Goal: Complete application form: Complete application form

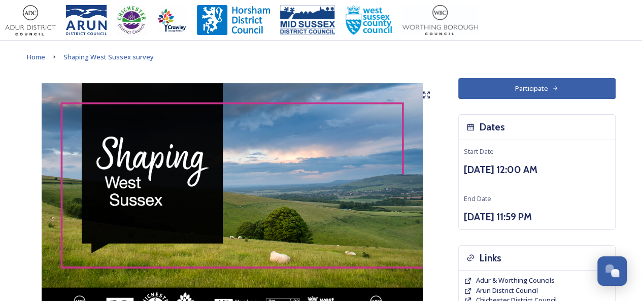
click at [518, 86] on button "Participate" at bounding box center [536, 88] width 157 height 21
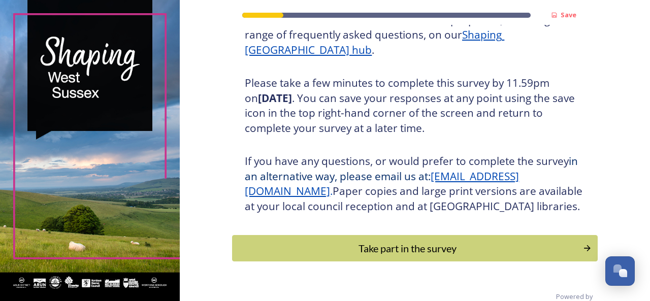
scroll to position [186, 0]
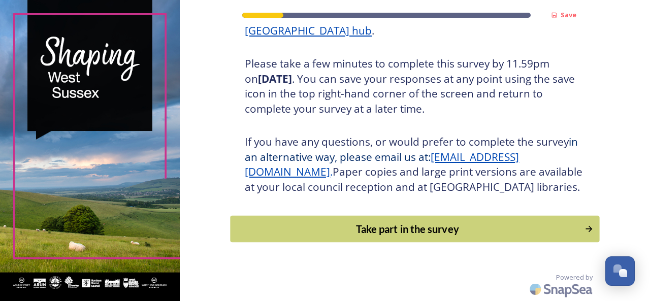
click at [409, 234] on div "Take part in the survey" at bounding box center [407, 228] width 343 height 15
click at [409, 234] on div "Save Shaping West Sussex Thank you for taking the time to complete this survey.…" at bounding box center [415, 150] width 470 height 301
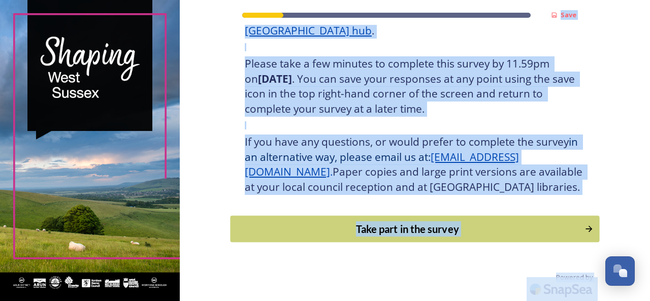
scroll to position [0, 0]
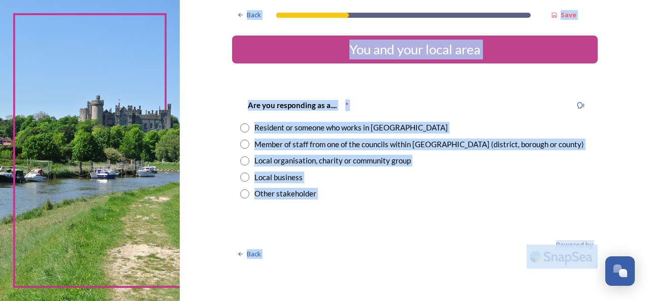
click at [419, 226] on div "Back Save You and your local area Are you responding as a.... * Resident or som…" at bounding box center [415, 134] width 366 height 269
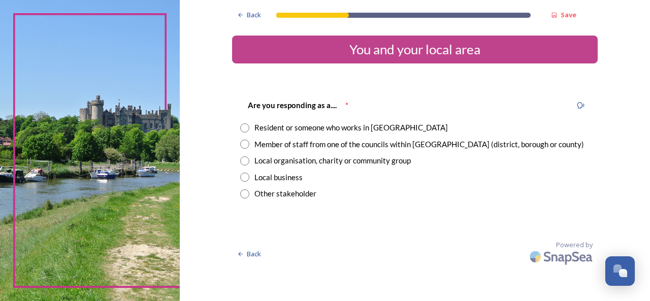
click at [245, 127] on input "radio" at bounding box center [244, 127] width 9 height 9
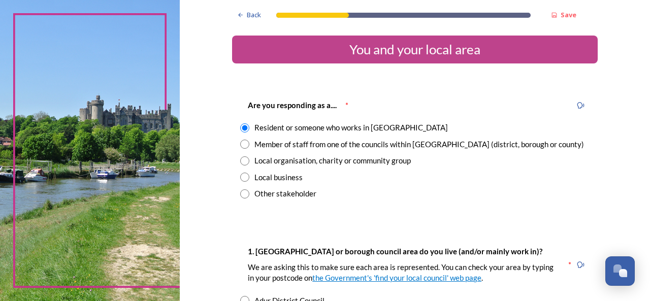
click at [245, 127] on input "radio" at bounding box center [244, 127] width 9 height 9
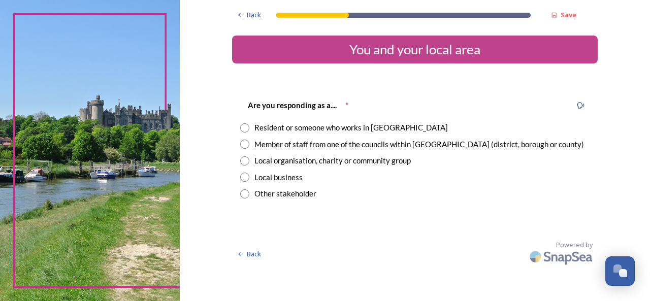
click at [245, 127] on input "radio" at bounding box center [244, 127] width 9 height 9
radio input "true"
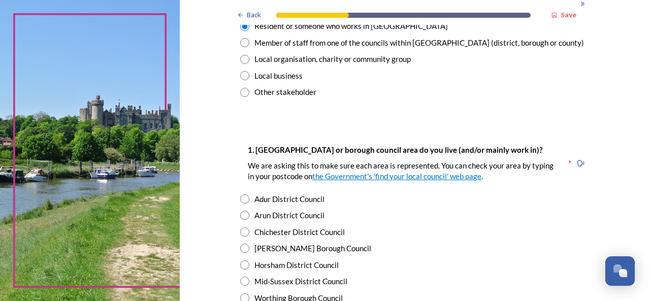
scroll to position [152, 0]
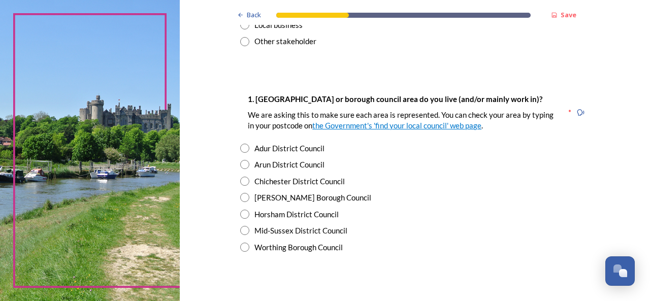
click at [240, 147] on input "radio" at bounding box center [244, 148] width 9 height 9
radio input "true"
click at [242, 166] on input "radio" at bounding box center [244, 164] width 9 height 9
click at [240, 165] on input "radio" at bounding box center [244, 164] width 9 height 9
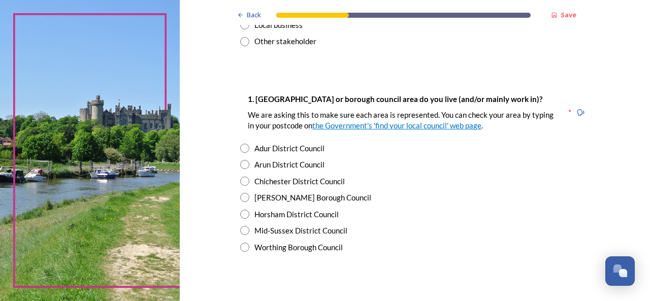
radio input "true"
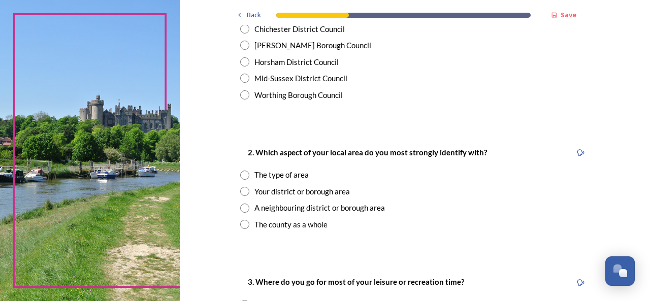
scroll to position [355, 0]
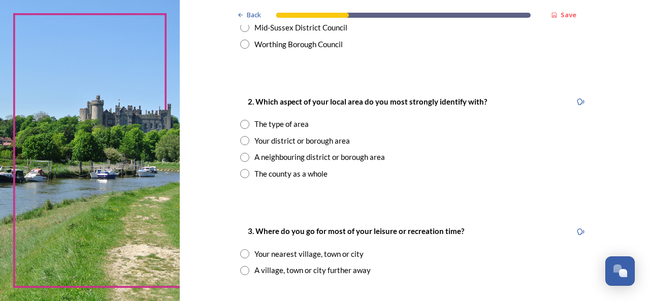
click at [240, 123] on input "radio" at bounding box center [244, 124] width 9 height 9
click at [245, 124] on input "radio" at bounding box center [244, 124] width 9 height 9
radio input "true"
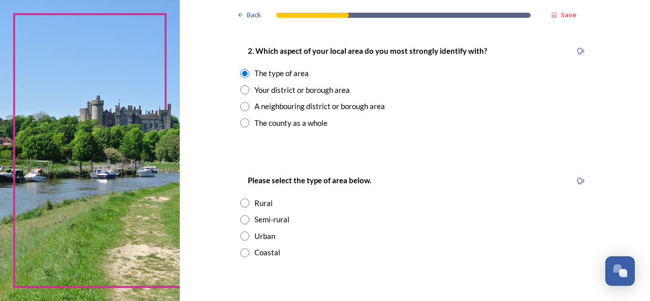
scroll to position [457, 0]
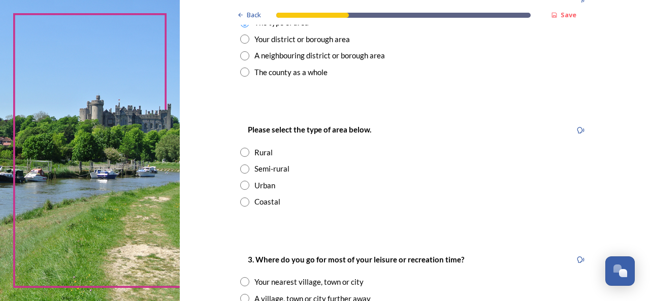
click at [240, 198] on input "radio" at bounding box center [244, 202] width 9 height 9
radio input "true"
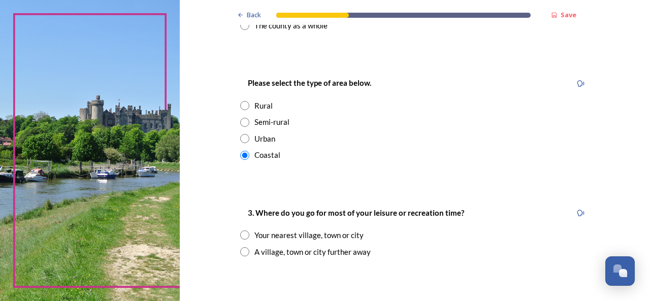
scroll to position [559, 0]
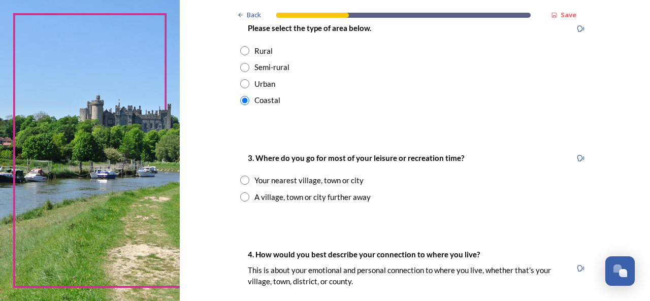
click at [243, 181] on input "radio" at bounding box center [244, 180] width 9 height 9
radio input "true"
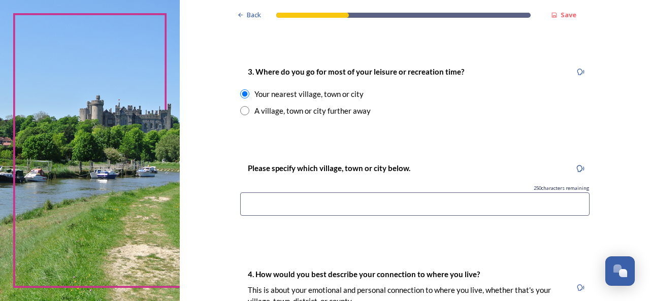
scroll to position [660, 0]
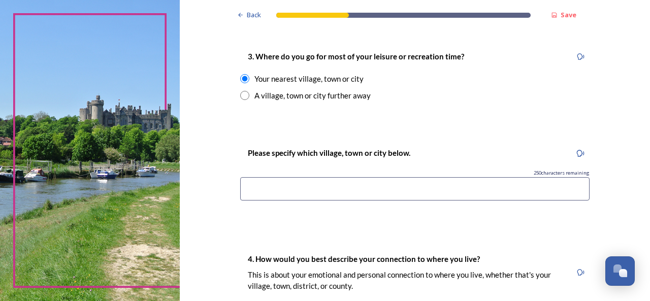
click at [323, 189] on input at bounding box center [414, 188] width 349 height 23
click at [322, 188] on input at bounding box center [414, 188] width 349 height 23
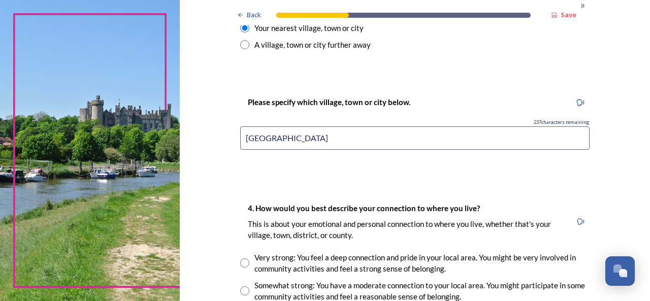
scroll to position [762, 0]
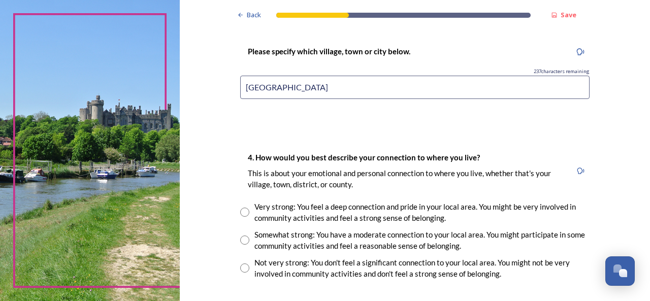
type input "Littlehampton"
click at [242, 241] on input "radio" at bounding box center [244, 240] width 9 height 9
radio input "true"
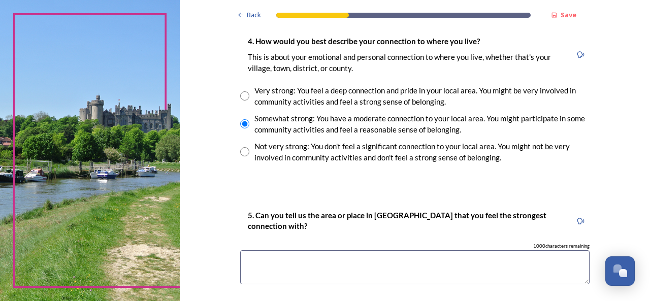
scroll to position [965, 0]
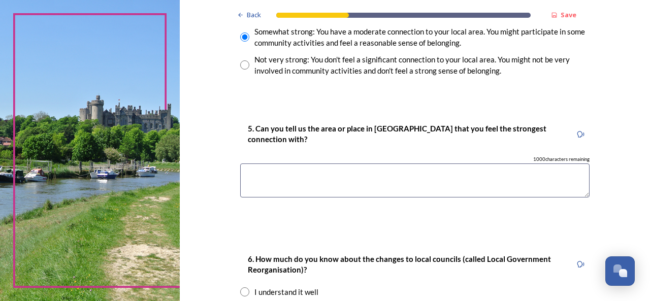
click at [336, 189] on textarea at bounding box center [414, 180] width 349 height 34
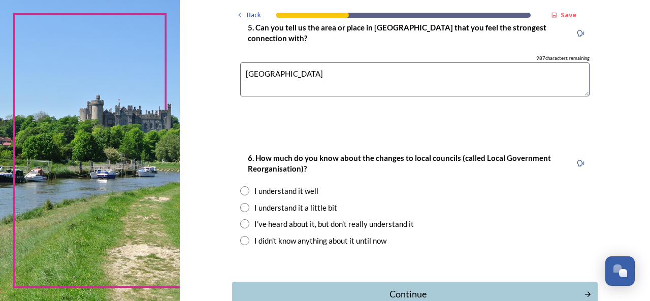
scroll to position [1066, 0]
type textarea "Littlehampton"
click at [244, 196] on div "6. How much do you know about the changes to local councils (called Local Gover…" at bounding box center [415, 198] width 366 height 115
click at [246, 189] on div "I understand it well" at bounding box center [414, 191] width 349 height 12
radio input "true"
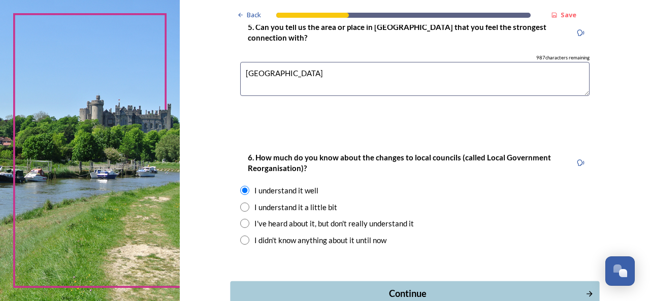
scroll to position [1117, 0]
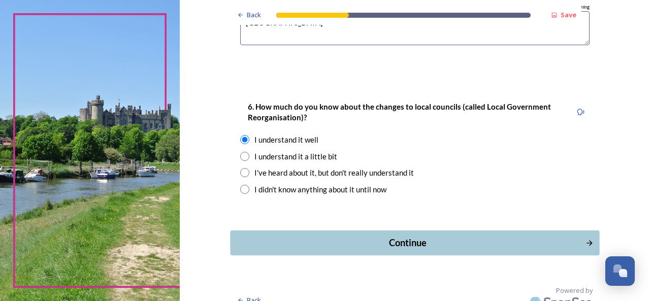
click at [408, 241] on div "Continue" at bounding box center [408, 243] width 344 height 14
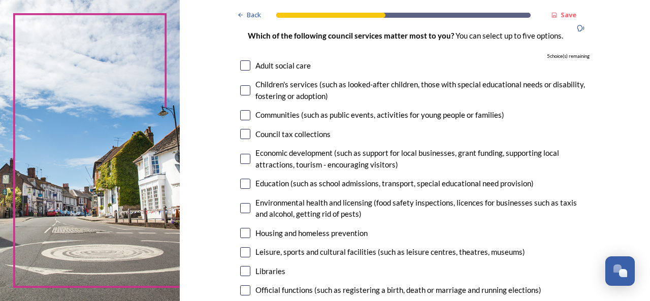
scroll to position [102, 0]
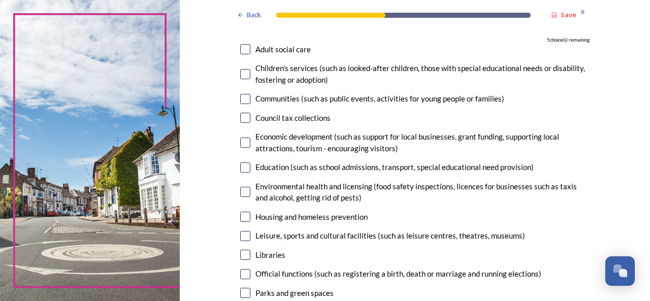
click at [240, 50] on input "checkbox" at bounding box center [245, 49] width 10 height 10
checkbox input "true"
click at [244, 118] on input "checkbox" at bounding box center [245, 118] width 10 height 10
checkbox input "true"
click at [245, 98] on input "checkbox" at bounding box center [245, 99] width 10 height 10
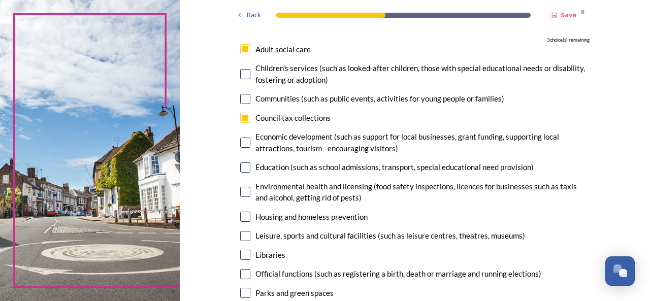
checkbox input "true"
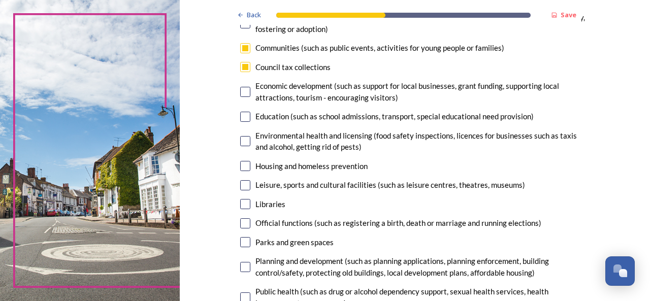
click at [241, 169] on input "checkbox" at bounding box center [245, 166] width 10 height 10
checkbox input "true"
click at [241, 185] on input "checkbox" at bounding box center [245, 185] width 10 height 10
checkbox input "true"
click at [244, 91] on input "checkbox" at bounding box center [245, 92] width 10 height 10
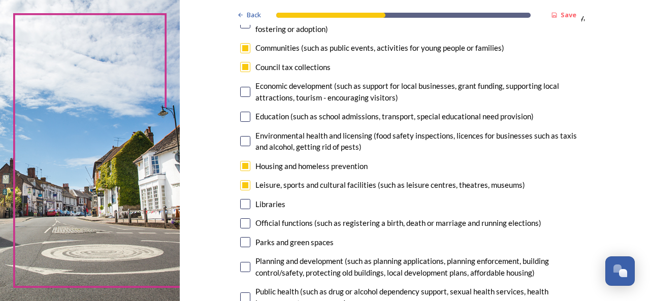
click at [240, 89] on input "checkbox" at bounding box center [245, 92] width 10 height 10
click at [242, 92] on input "checkbox" at bounding box center [245, 92] width 10 height 10
click at [242, 93] on input "checkbox" at bounding box center [245, 92] width 10 height 10
checkbox input "false"
click at [242, 64] on input "checkbox" at bounding box center [245, 67] width 10 height 10
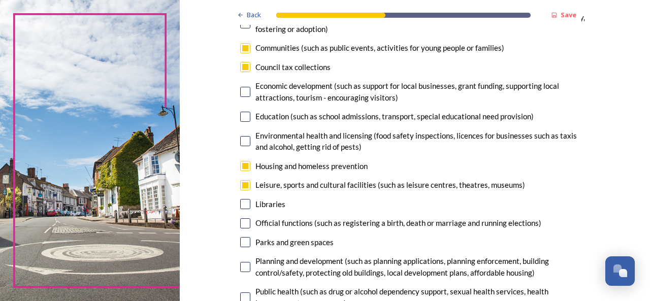
checkbox input "false"
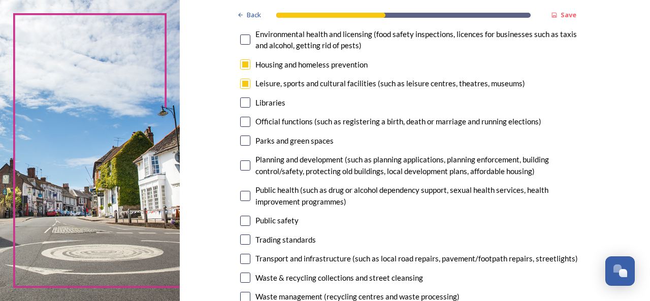
scroll to position [305, 0]
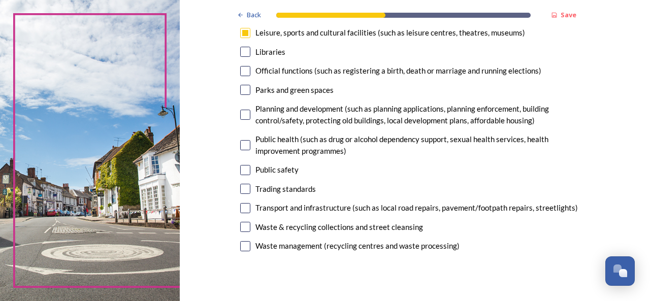
click at [242, 210] on input "checkbox" at bounding box center [245, 208] width 10 height 10
checkbox input "true"
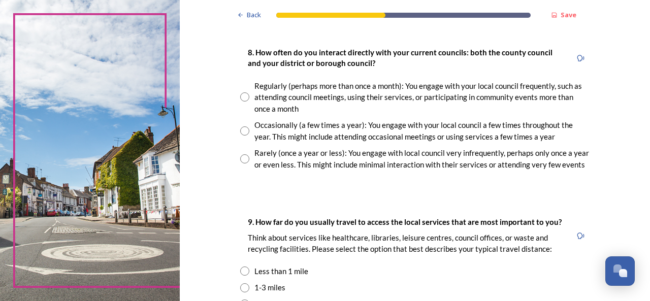
scroll to position [508, 0]
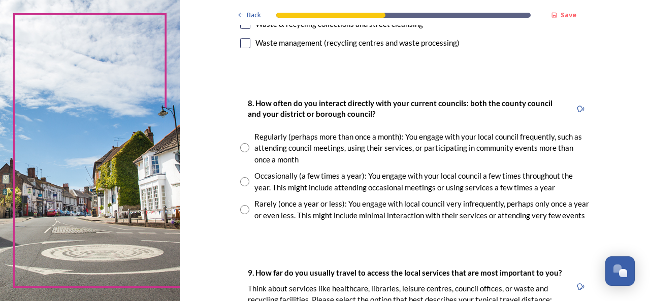
click at [242, 209] on input "radio" at bounding box center [244, 209] width 9 height 9
radio input "true"
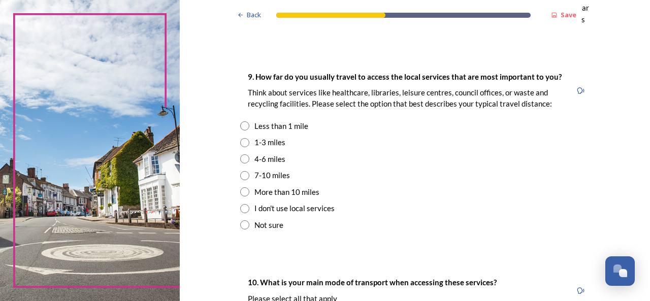
scroll to position [711, 0]
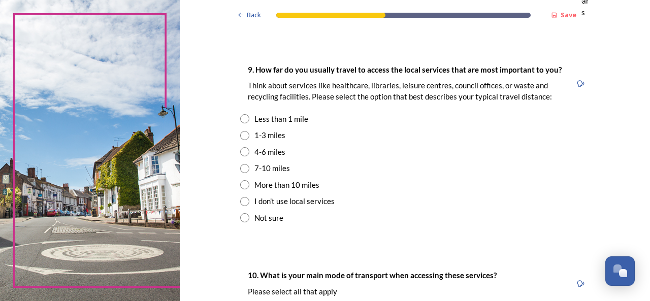
click at [243, 133] on input "radio" at bounding box center [244, 135] width 9 height 9
radio input "true"
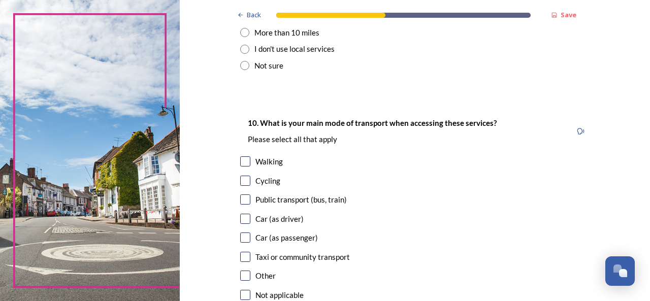
scroll to position [965, 0]
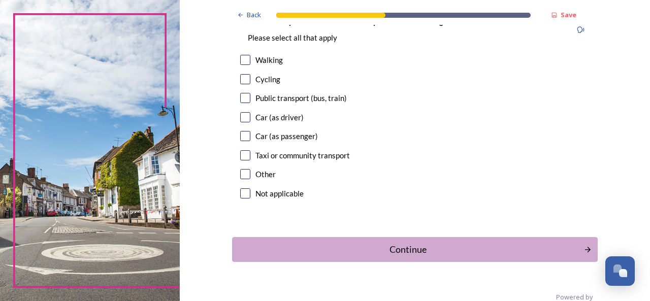
click at [246, 105] on div "10. What is your main mode of transport when accessing these services? Please s…" at bounding box center [415, 108] width 366 height 207
click at [244, 96] on input "checkbox" at bounding box center [245, 98] width 10 height 10
checkbox input "true"
click at [366, 242] on button "Continue" at bounding box center [415, 249] width 369 height 25
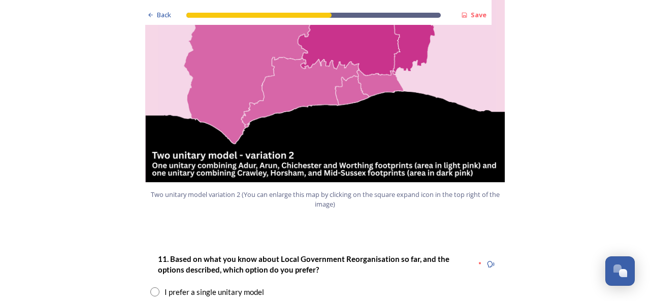
scroll to position [1219, 0]
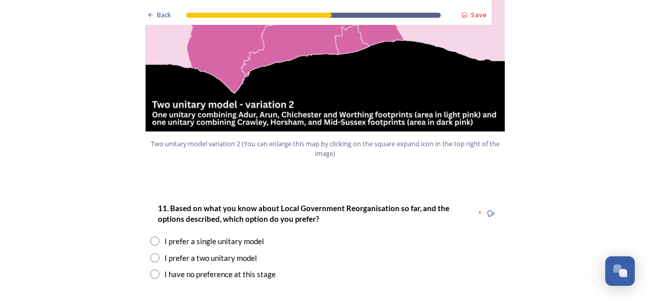
click at [152, 253] on input "radio" at bounding box center [154, 257] width 9 height 9
radio input "true"
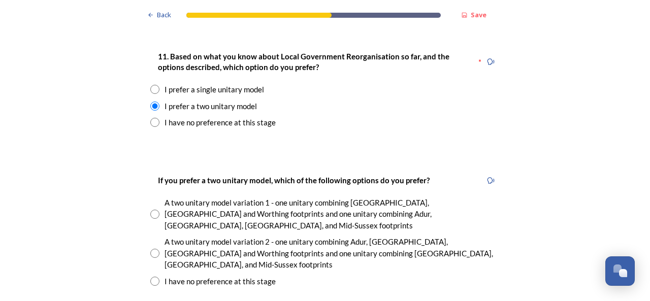
scroll to position [1371, 0]
click at [150, 248] on input "radio" at bounding box center [154, 252] width 9 height 9
radio input "true"
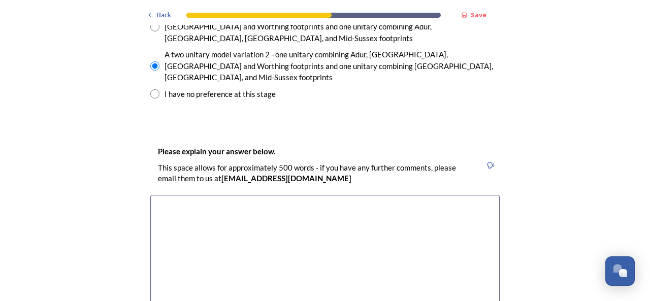
scroll to position [1574, 0]
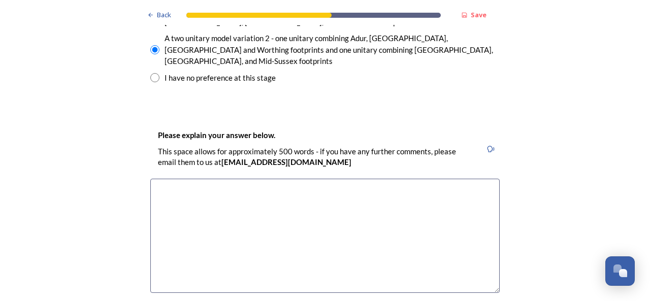
click at [215, 179] on textarea at bounding box center [324, 236] width 349 height 114
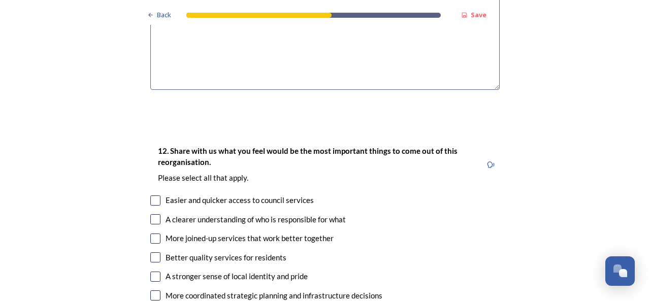
scroll to position [1828, 0]
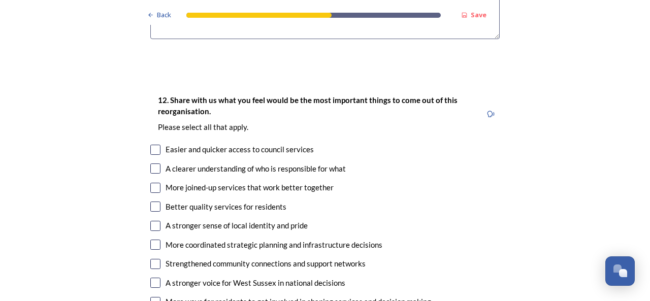
type textarea "Coastal towns have unique challenges and opportunities and should be kept toget…"
click at [154, 145] on input "checkbox" at bounding box center [155, 150] width 10 height 10
checkbox input "true"
click at [154, 121] on div "12. Share with us what you feel would be the most important things to come out …" at bounding box center [325, 221] width 366 height 274
click at [150, 163] on input "checkbox" at bounding box center [155, 168] width 10 height 10
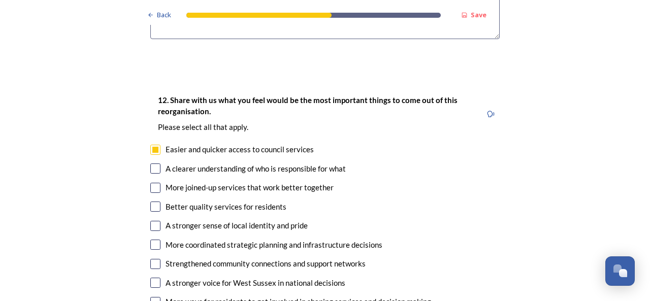
checkbox input "true"
click at [152, 183] on input "checkbox" at bounding box center [155, 188] width 10 height 10
checkbox input "true"
click at [154, 202] on input "checkbox" at bounding box center [155, 207] width 10 height 10
checkbox input "true"
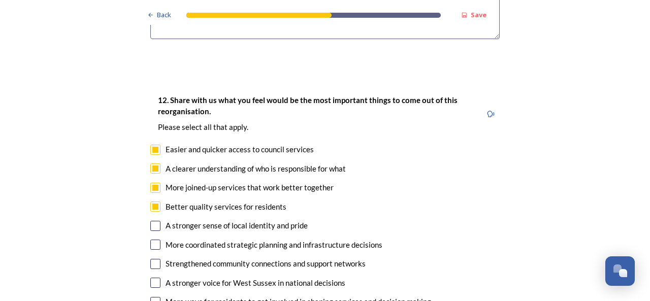
click at [154, 221] on input "checkbox" at bounding box center [155, 226] width 10 height 10
click at [150, 221] on input "checkbox" at bounding box center [155, 226] width 10 height 10
checkbox input "true"
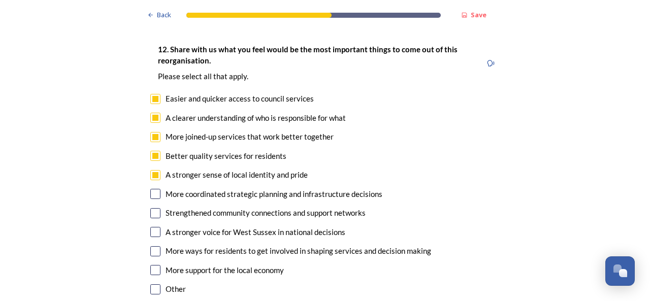
click at [156, 207] on div "Strengthened community connections and support networks" at bounding box center [324, 213] width 349 height 12
checkbox input "true"
click at [150, 227] on input "checkbox" at bounding box center [155, 232] width 10 height 10
checkbox input "true"
click at [150, 246] on input "checkbox" at bounding box center [155, 251] width 10 height 10
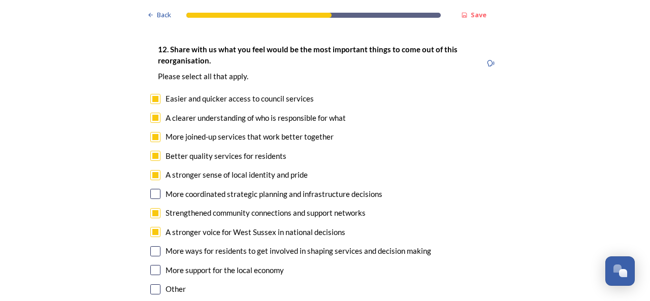
checkbox input "true"
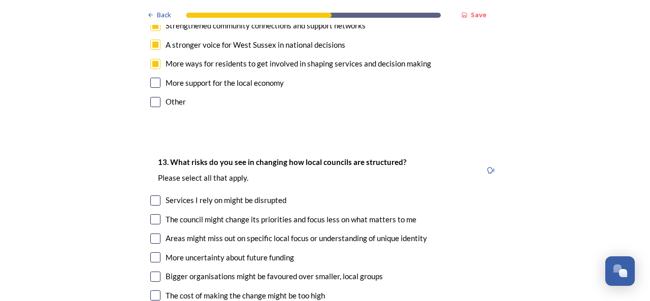
scroll to position [2082, 0]
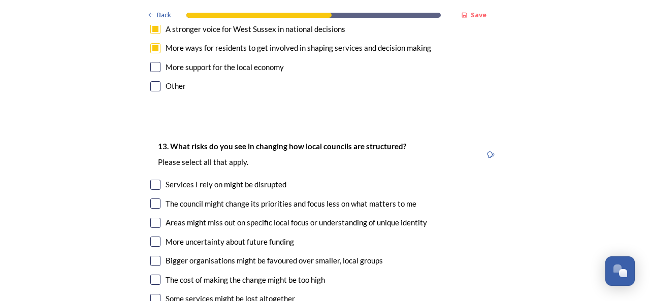
click at [154, 180] on input "checkbox" at bounding box center [155, 185] width 10 height 10
click at [155, 180] on input "checkbox" at bounding box center [155, 185] width 10 height 10
checkbox input "false"
click at [154, 218] on input "checkbox" at bounding box center [155, 223] width 10 height 10
checkbox input "true"
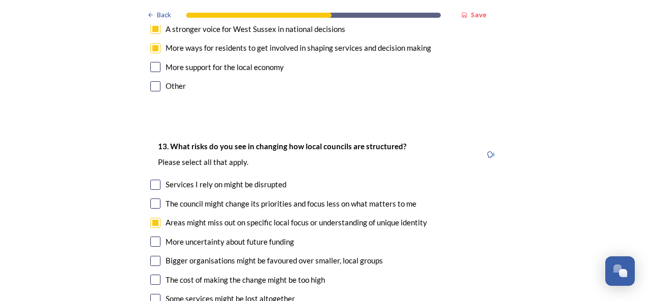
drag, startPoint x: 153, startPoint y: 150, endPoint x: 155, endPoint y: 165, distance: 14.8
click at [153, 199] on input "checkbox" at bounding box center [155, 204] width 10 height 10
checkbox input "true"
click at [152, 237] on input "checkbox" at bounding box center [155, 242] width 10 height 10
checkbox input "true"
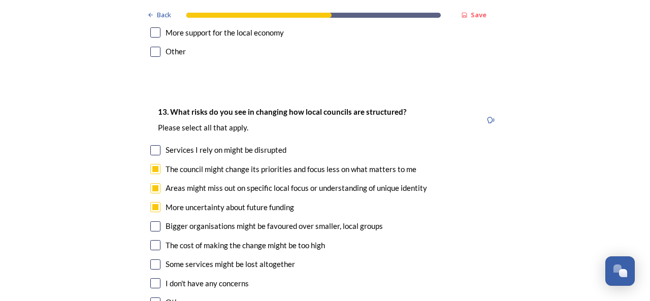
scroll to position [2132, 0]
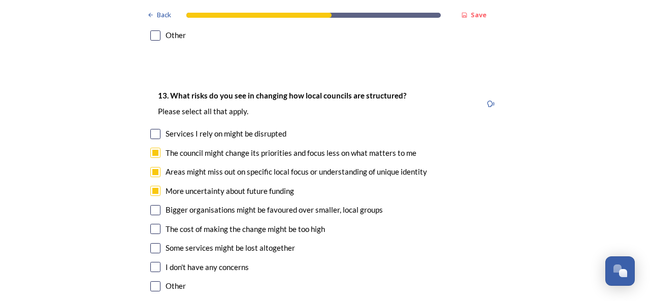
click at [152, 205] on input "checkbox" at bounding box center [155, 210] width 10 height 10
checkbox input "true"
click at [153, 224] on input "checkbox" at bounding box center [155, 229] width 10 height 10
checkbox input "true"
click at [151, 243] on input "checkbox" at bounding box center [155, 248] width 10 height 10
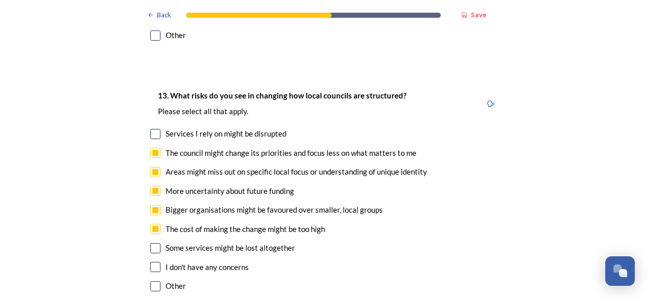
checkbox input "true"
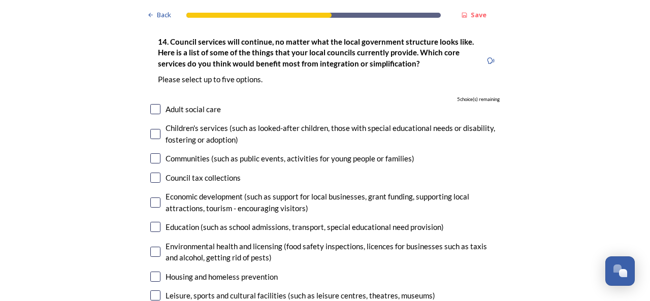
scroll to position [2488, 0]
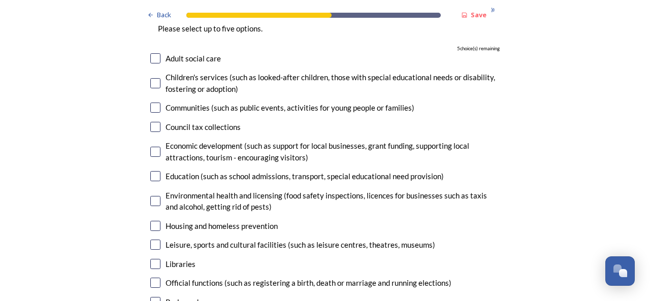
click at [155, 147] on input "checkbox" at bounding box center [155, 152] width 10 height 10
checkbox input "true"
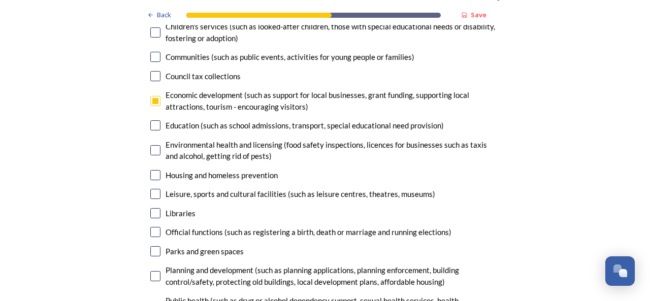
click at [154, 170] on input "checkbox" at bounding box center [155, 175] width 10 height 10
checkbox input "true"
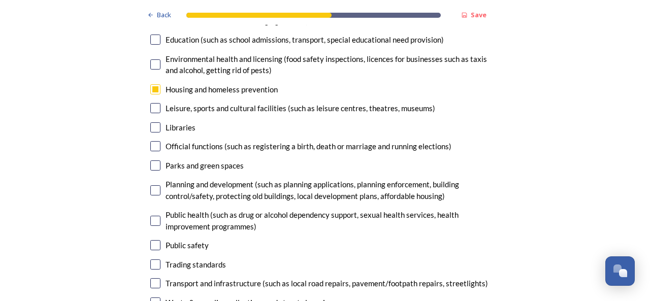
scroll to position [2640, 0]
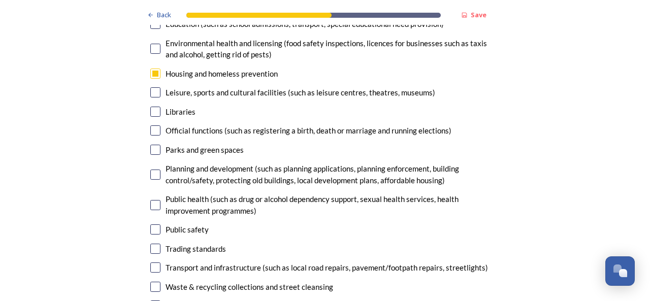
click at [150, 263] on input "checkbox" at bounding box center [155, 268] width 10 height 10
checkbox input "true"
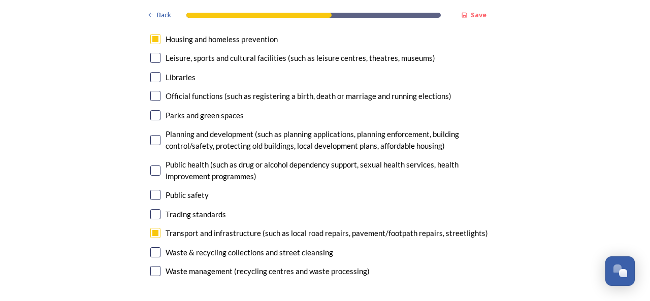
scroll to position [2691, 0]
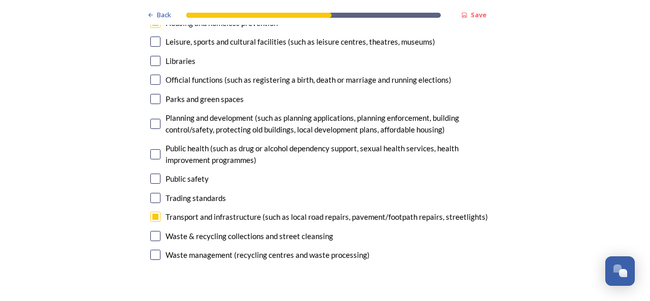
click at [154, 231] on input "checkbox" at bounding box center [155, 236] width 10 height 10
checkbox input "true"
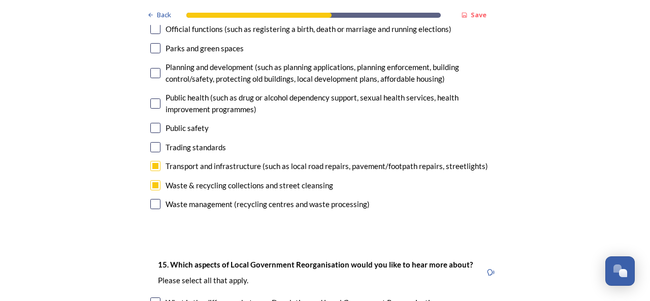
click at [150, 199] on input "checkbox" at bounding box center [155, 204] width 10 height 10
checkbox input "true"
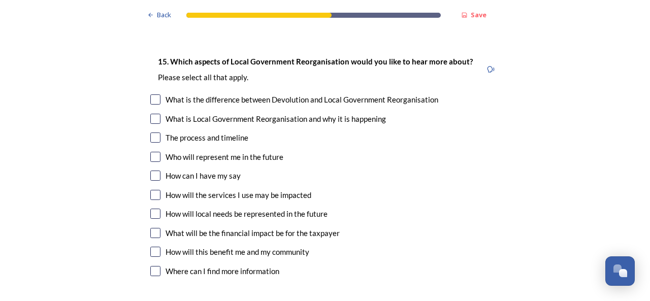
scroll to position [2894, 0]
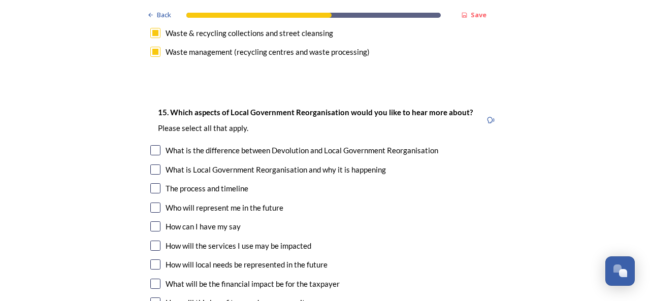
click at [154, 221] on input "checkbox" at bounding box center [155, 226] width 10 height 10
checkbox input "true"
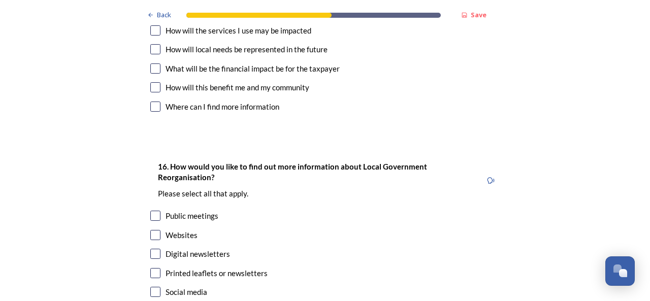
scroll to position [3148, 0]
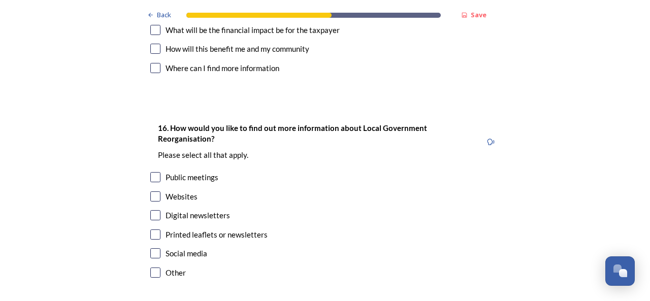
click at [154, 191] on input "checkbox" at bounding box center [155, 196] width 10 height 10
checkbox input "true"
click at [152, 248] on input "checkbox" at bounding box center [155, 253] width 10 height 10
checkbox input "true"
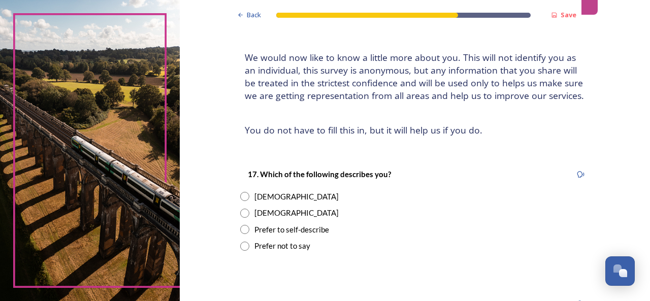
scroll to position [102, 0]
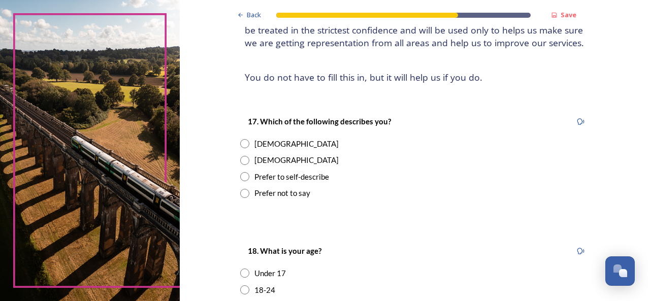
click at [242, 143] on input "radio" at bounding box center [244, 143] width 9 height 9
radio input "true"
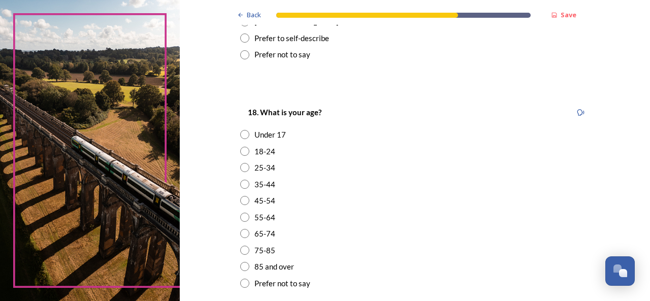
scroll to position [254, 0]
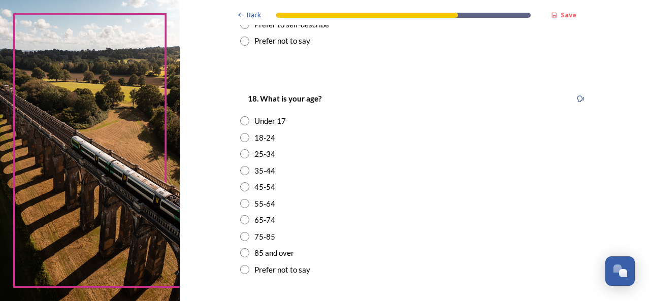
click at [242, 173] on input "radio" at bounding box center [244, 170] width 9 height 9
radio input "true"
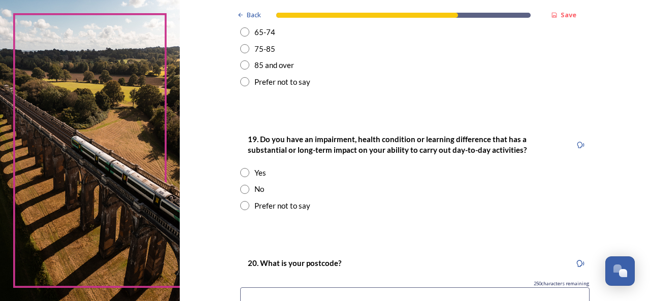
scroll to position [457, 0]
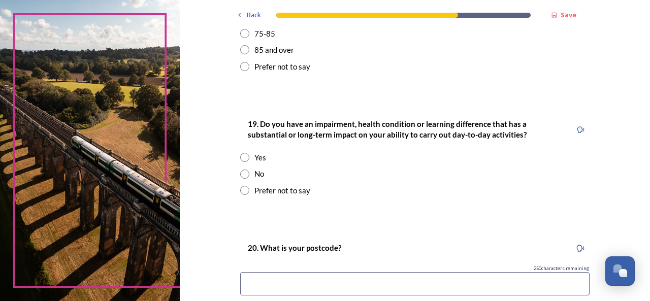
click at [242, 176] on input "radio" at bounding box center [244, 174] width 9 height 9
radio input "true"
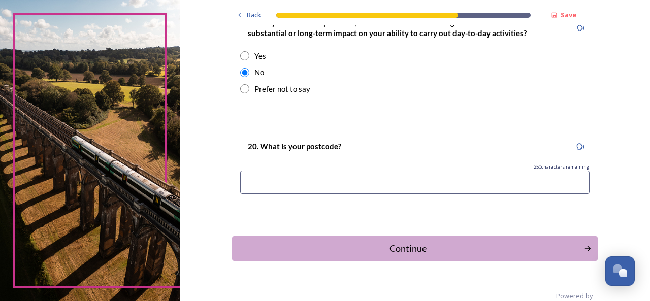
click at [314, 175] on input at bounding box center [414, 182] width 349 height 23
type input "BN17"
click at [447, 248] on div "Continue" at bounding box center [408, 249] width 344 height 14
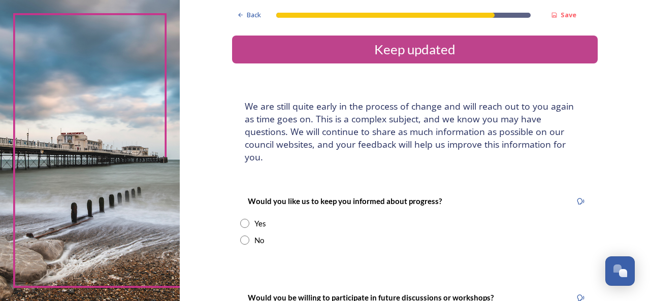
scroll to position [51, 0]
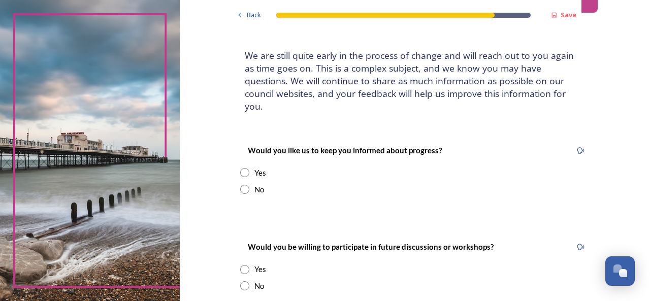
click at [244, 185] on input "radio" at bounding box center [244, 189] width 9 height 9
radio input "true"
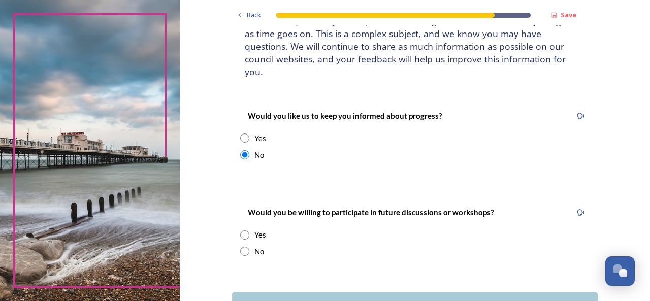
scroll to position [102, 0]
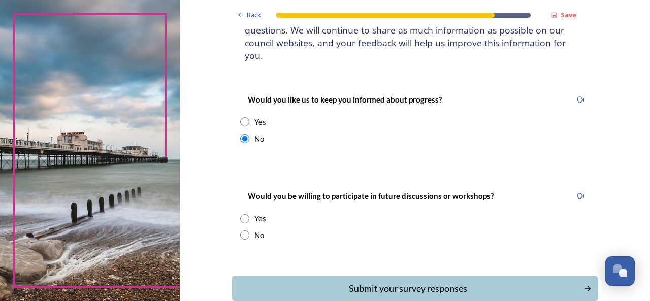
click at [240, 231] on input "radio" at bounding box center [244, 235] width 9 height 9
radio input "true"
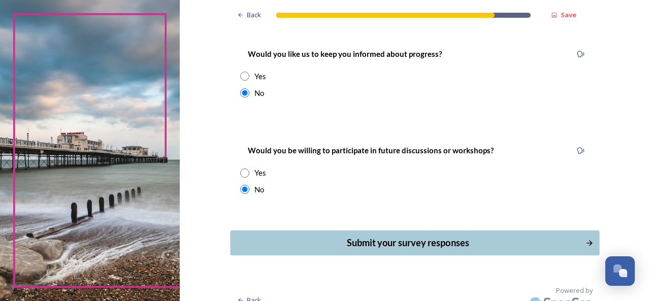
click at [403, 236] on div "Submit your survey responses" at bounding box center [408, 243] width 344 height 14
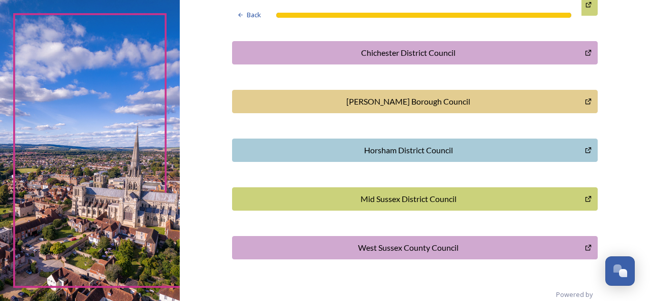
scroll to position [350, 0]
